Goal: Task Accomplishment & Management: Use online tool/utility

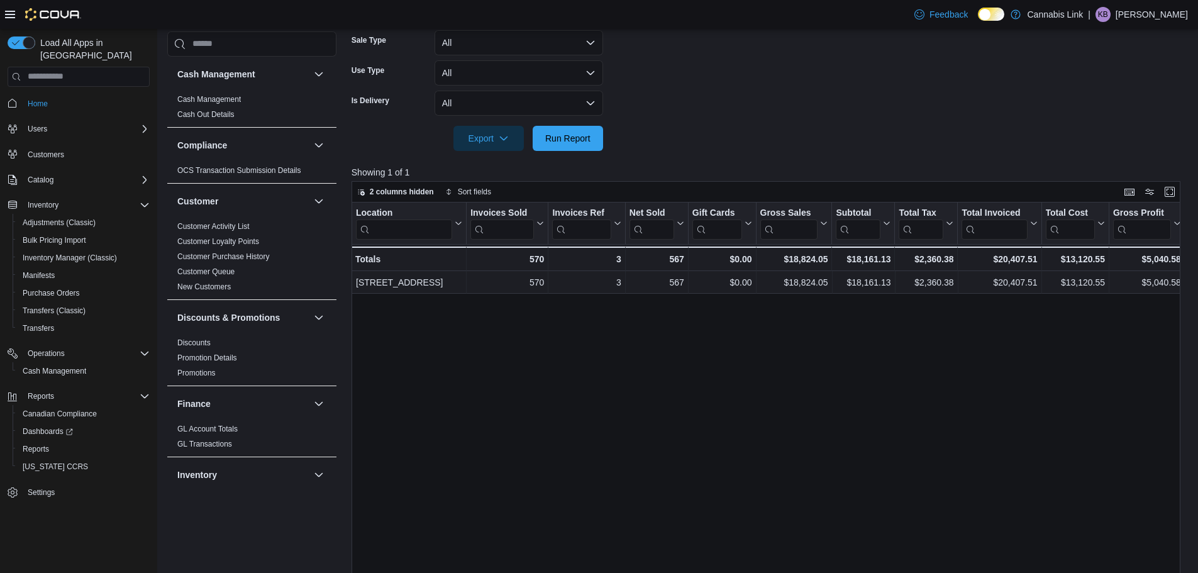
scroll to position [705, 0]
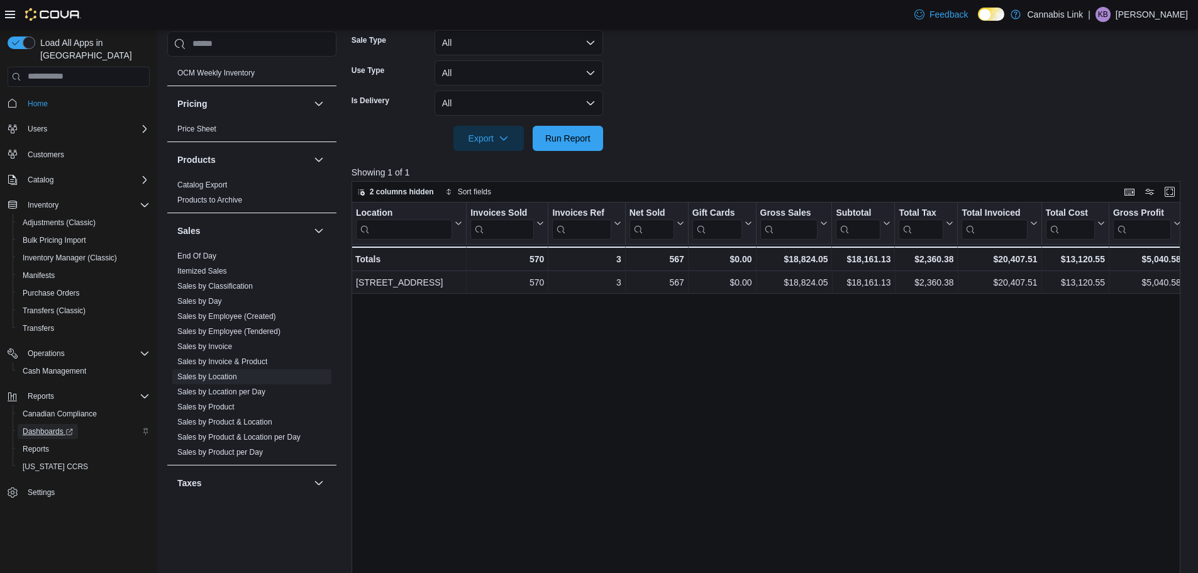
click at [47, 426] on span "Dashboards" at bounding box center [48, 431] width 50 height 15
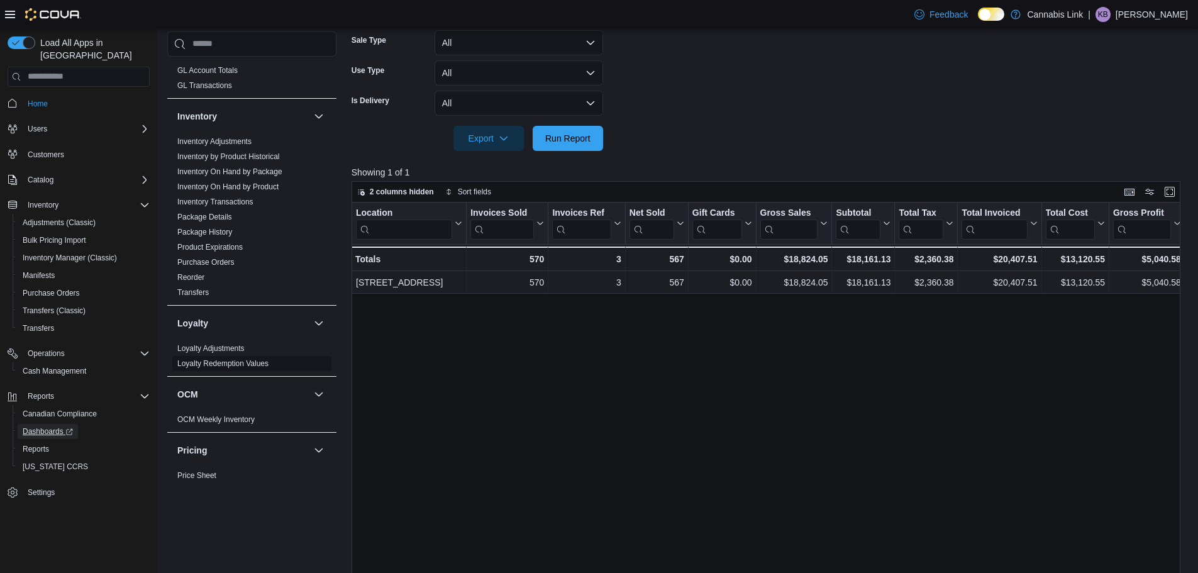
scroll to position [265, 0]
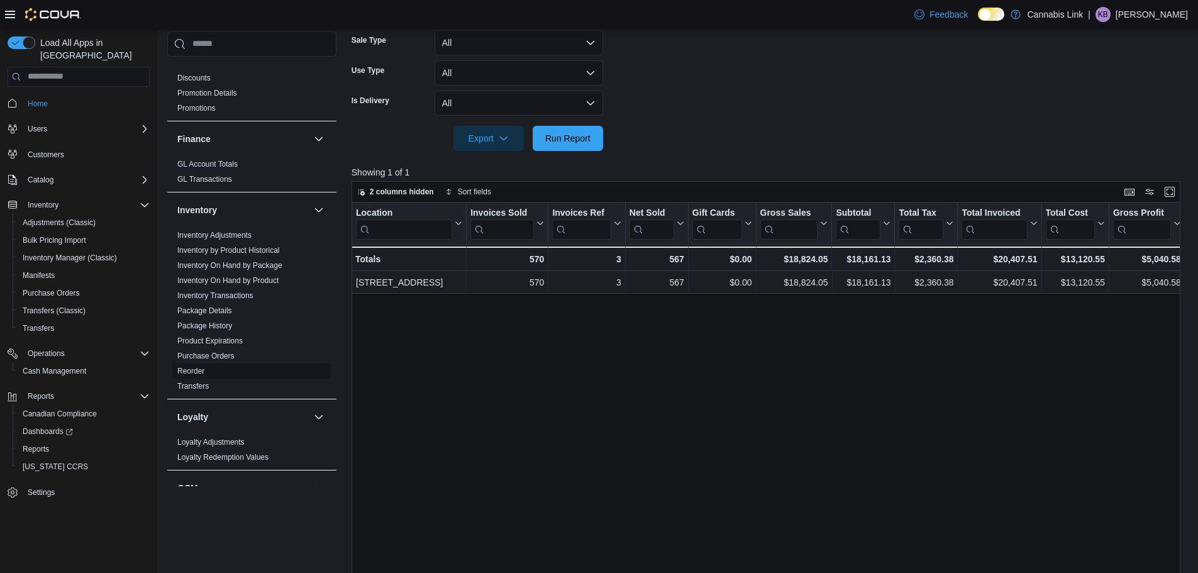
click at [192, 370] on link "Reorder" at bounding box center [190, 371] width 27 height 9
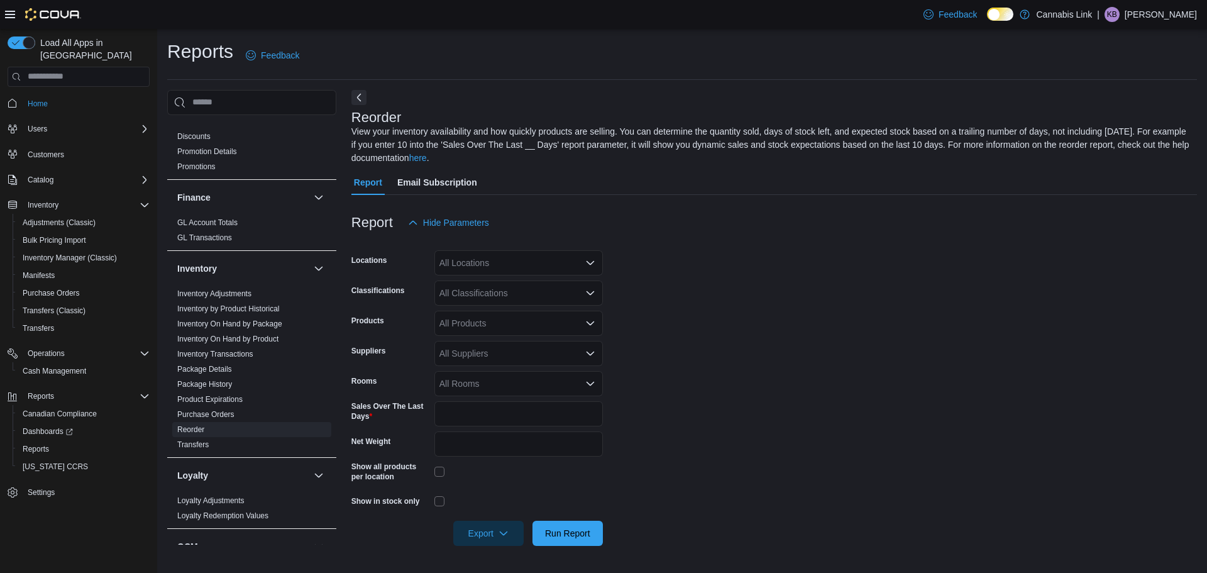
drag, startPoint x: 463, startPoint y: 248, endPoint x: 468, endPoint y: 263, distance: 16.5
click at [464, 249] on div at bounding box center [774, 242] width 846 height 15
click at [468, 264] on div "All Locations" at bounding box center [519, 262] width 169 height 25
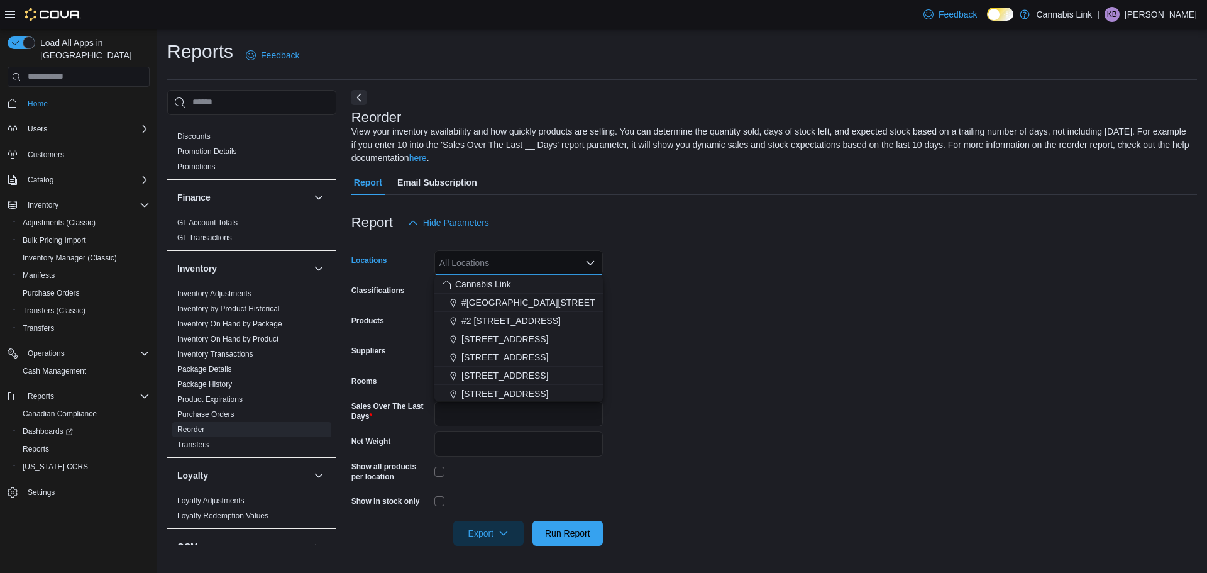
click at [496, 324] on span "#2 [STREET_ADDRESS]" at bounding box center [511, 320] width 99 height 13
drag, startPoint x: 863, startPoint y: 336, endPoint x: 722, endPoint y: 341, distance: 140.9
click at [859, 336] on form "Locations #2 [STREET_ADDRESS] Combo box. Selected. #2 [STREET_ADDRESS] Press Ba…" at bounding box center [774, 390] width 846 height 311
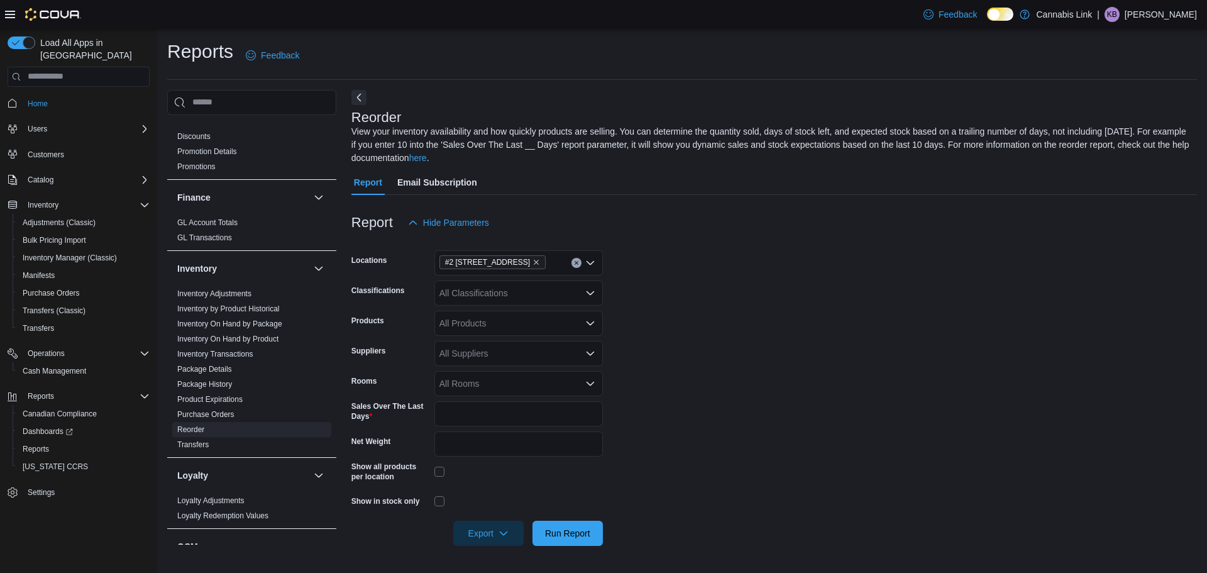
click at [485, 359] on div "All Suppliers" at bounding box center [519, 353] width 169 height 25
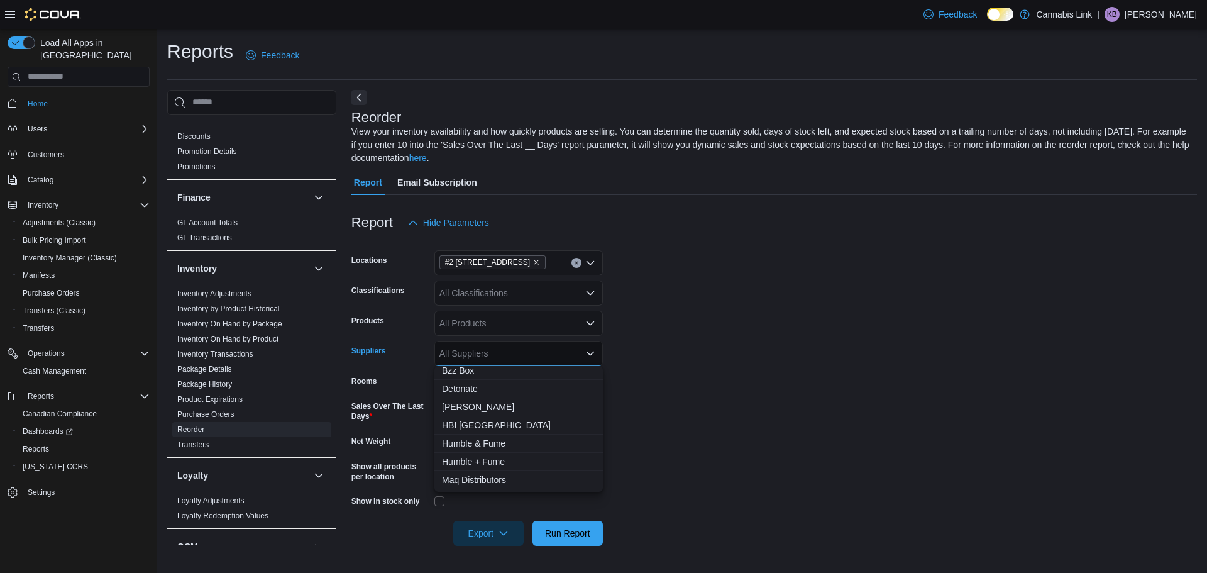
scroll to position [63, 0]
click at [472, 469] on button "OCS" at bounding box center [519, 476] width 169 height 18
click at [861, 429] on form "Locations #2 [STREET_ADDRESS] Classifications All Classifications Products All …" at bounding box center [774, 390] width 846 height 311
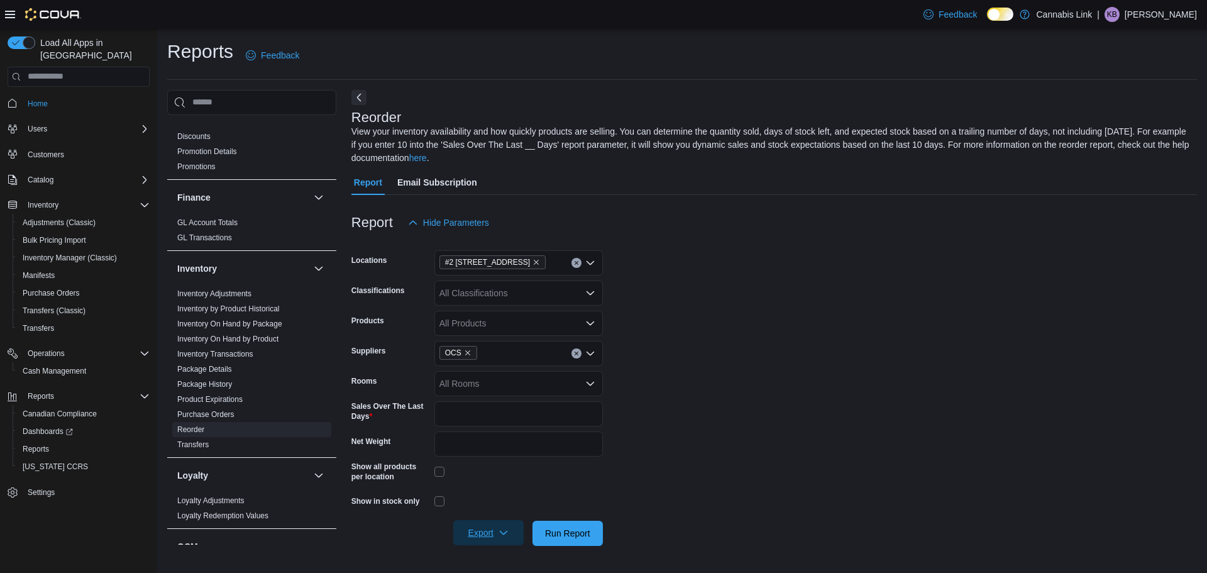
click at [499, 531] on icon "button" at bounding box center [504, 533] width 10 height 10
click at [493, 463] on button "Export to Excel" at bounding box center [491, 457] width 72 height 25
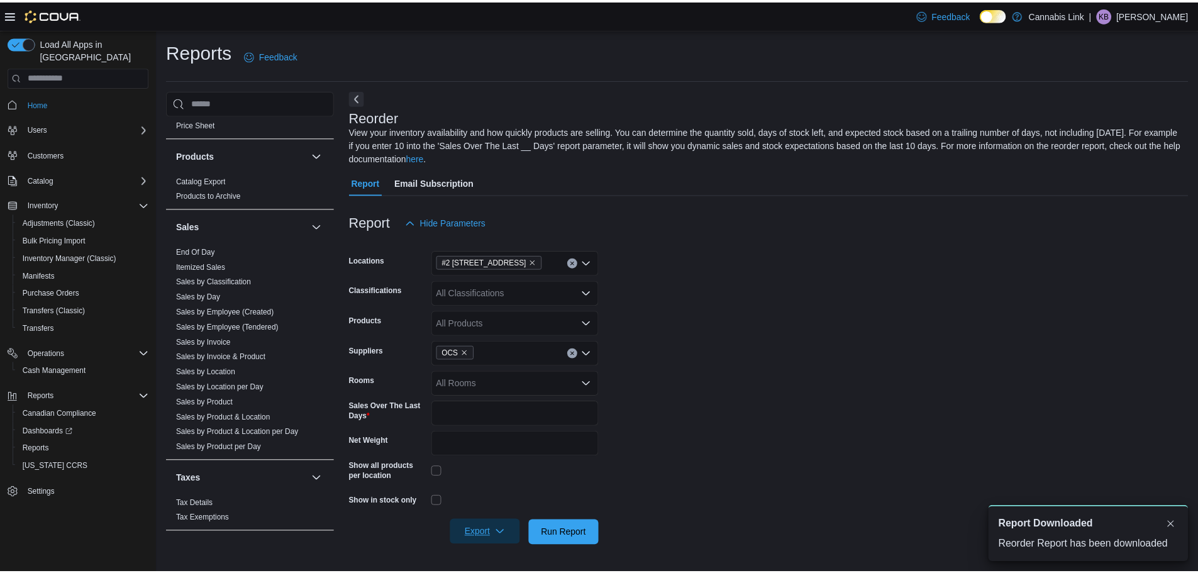
scroll to position [0, 0]
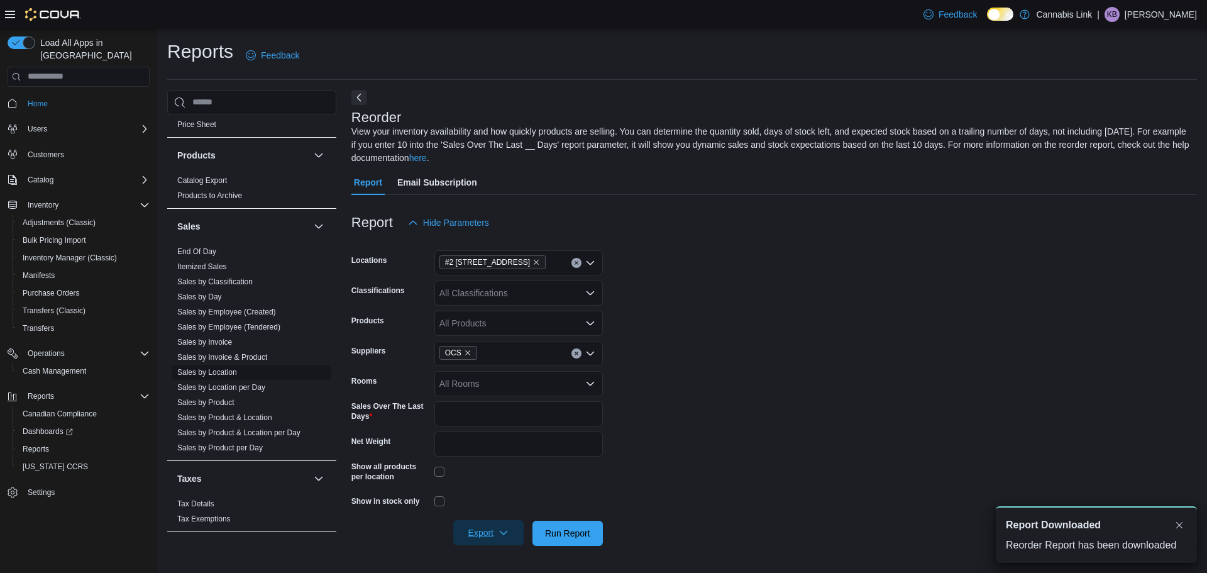
click at [230, 374] on link "Sales by Location" at bounding box center [207, 372] width 60 height 9
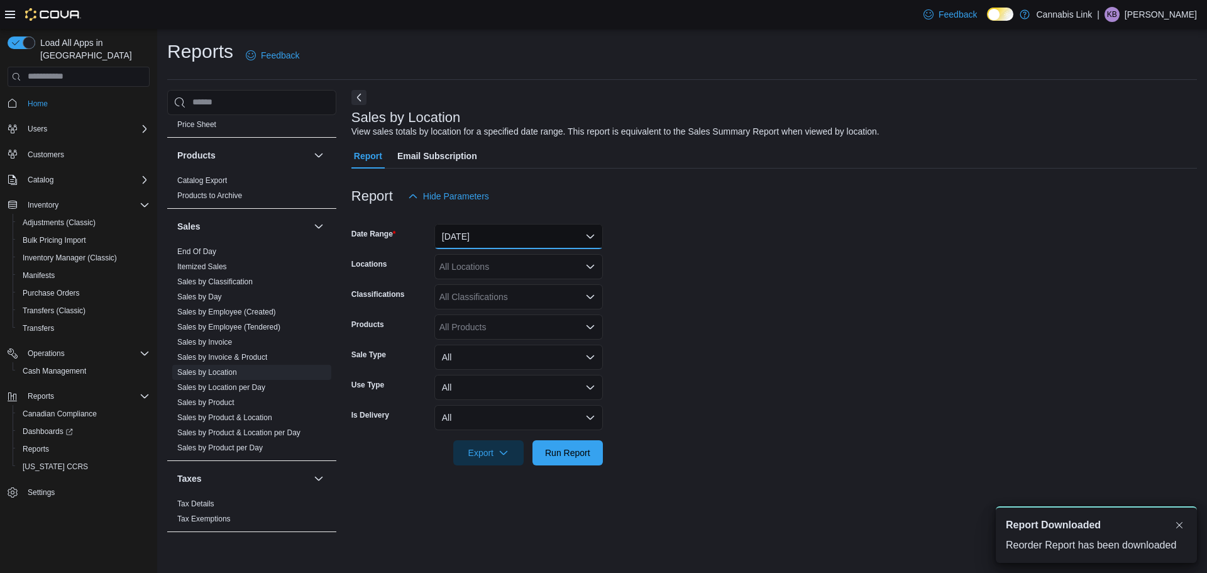
click at [507, 230] on button "[DATE]" at bounding box center [519, 236] width 169 height 25
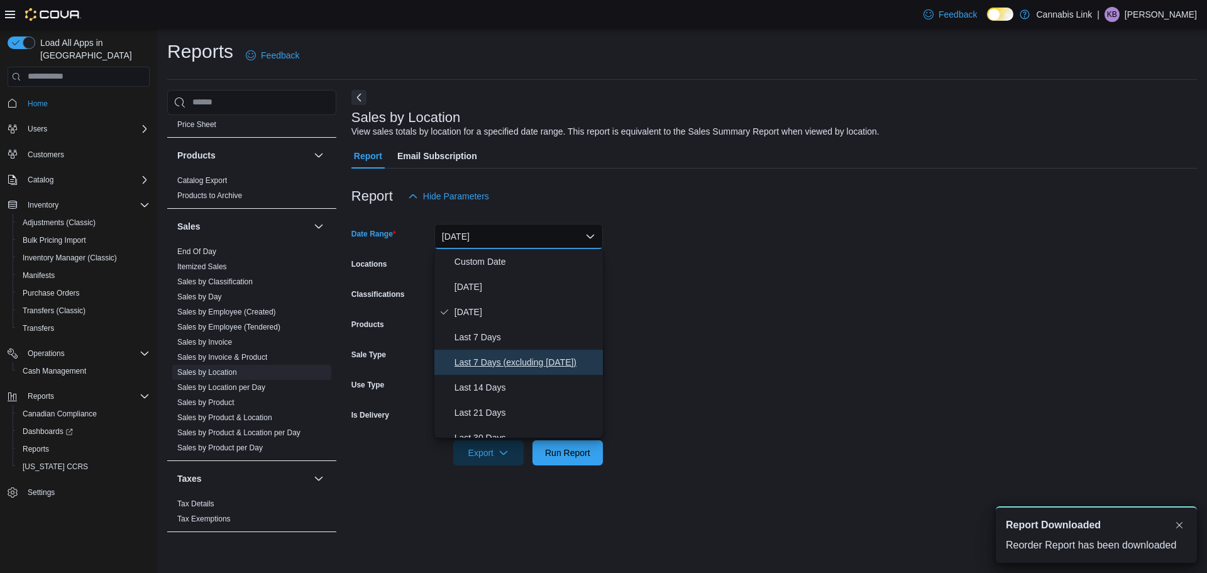
click at [509, 357] on span "Last 7 Days (excluding [DATE])" at bounding box center [526, 362] width 143 height 15
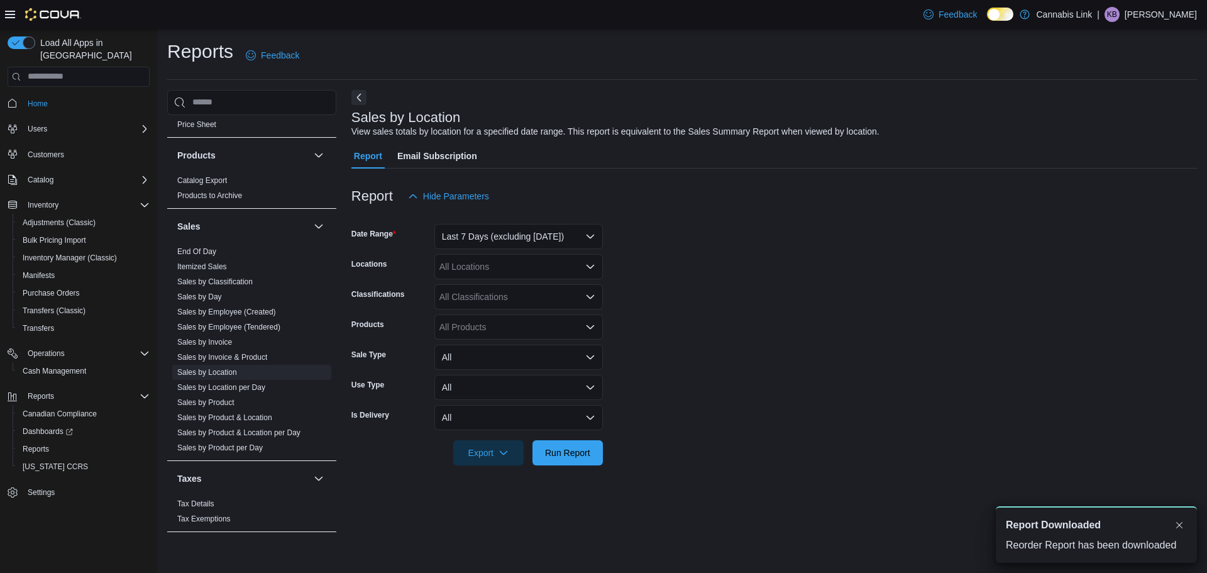
click at [922, 268] on form "Date Range Last 7 Days (excluding [DATE]) Locations All Locations Classificatio…" at bounding box center [774, 337] width 846 height 257
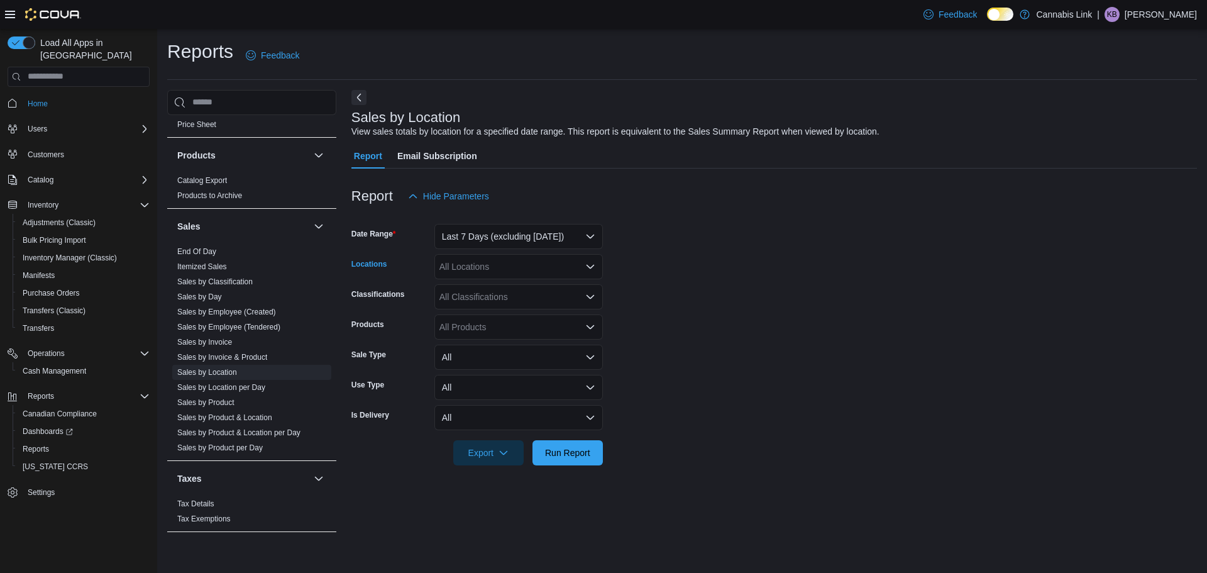
drag, startPoint x: 566, startPoint y: 262, endPoint x: 562, endPoint y: 268, distance: 8.2
click at [566, 262] on div "All Locations" at bounding box center [519, 266] width 169 height 25
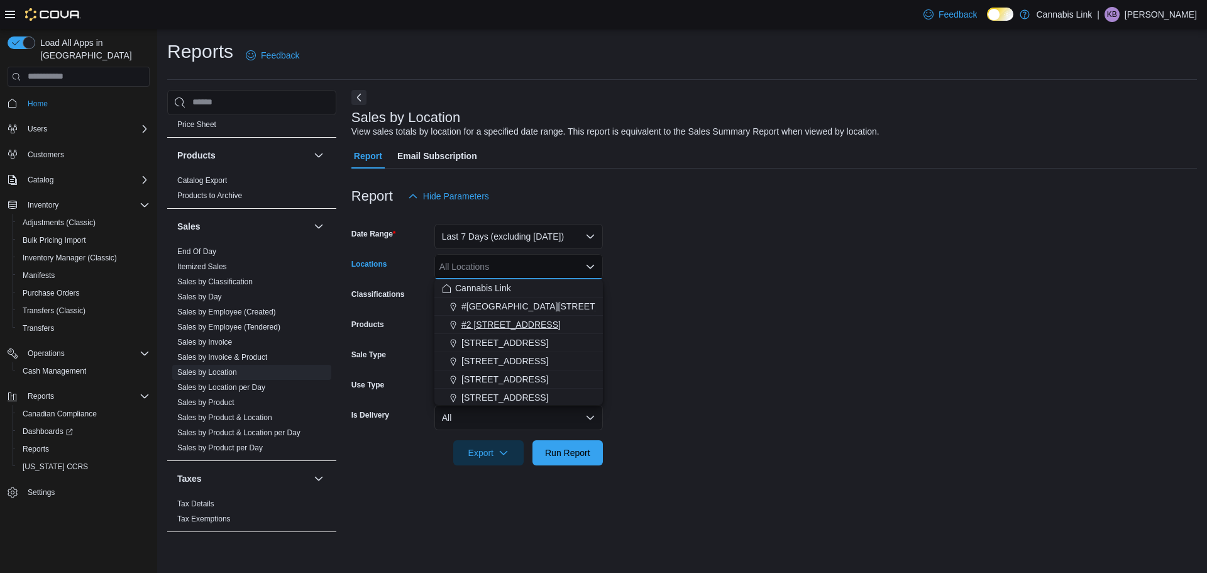
click at [541, 323] on span "#2 [STREET_ADDRESS]" at bounding box center [511, 324] width 99 height 13
drag, startPoint x: 751, startPoint y: 321, endPoint x: 659, endPoint y: 381, distance: 110.1
click at [744, 328] on form "Date Range Last 7 Days (excluding [DATE]) Locations #2 [STREET_ADDRESS] Combo b…" at bounding box center [774, 337] width 846 height 257
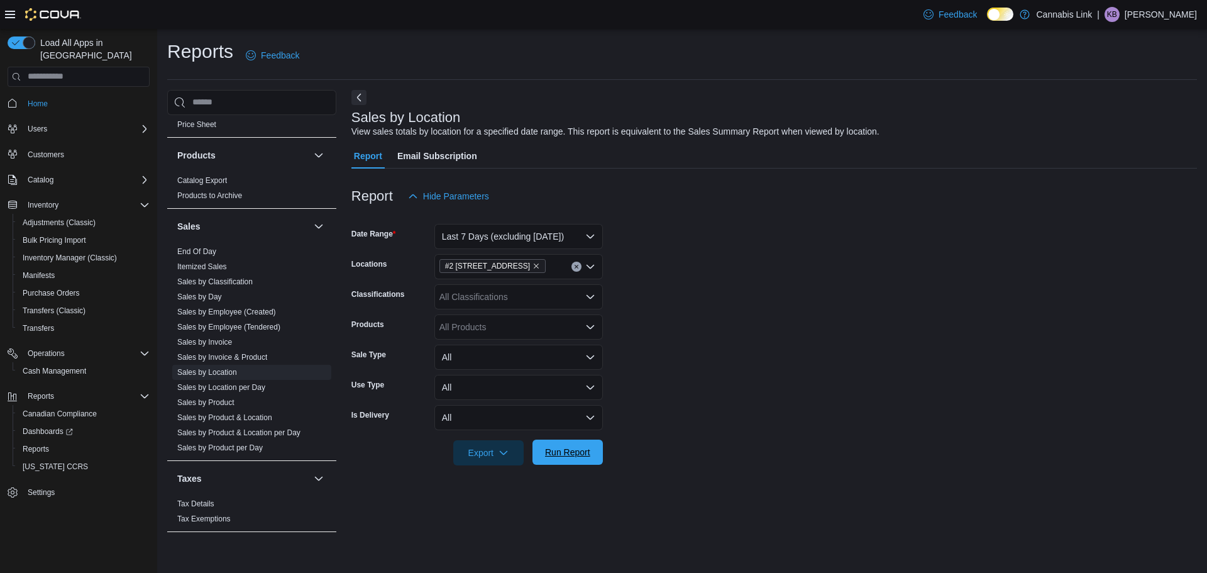
click at [579, 448] on span "Run Report" at bounding box center [567, 452] width 45 height 13
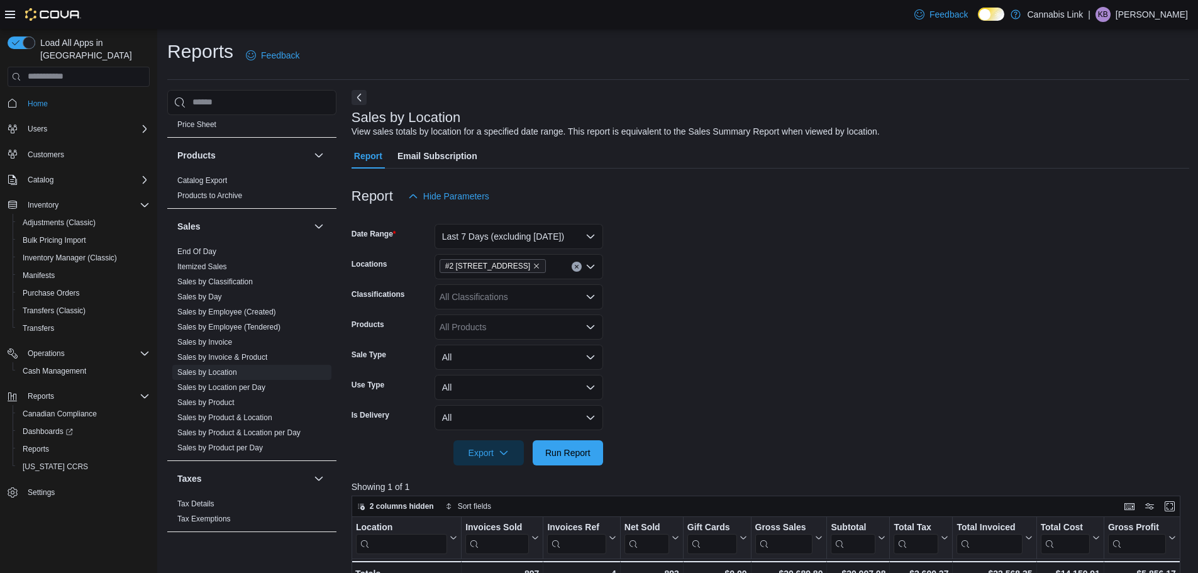
scroll to position [252, 0]
